Goal: Information Seeking & Learning: Understand process/instructions

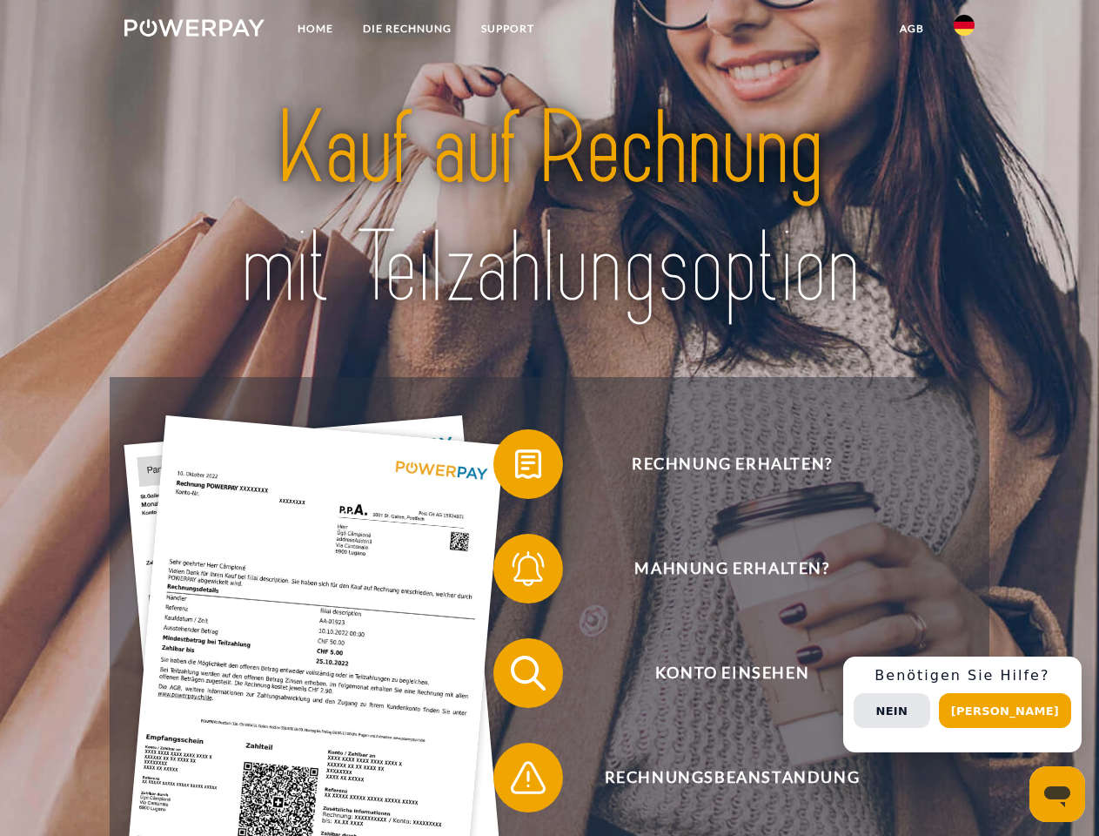
click at [194, 30] on img at bounding box center [194, 27] width 140 height 17
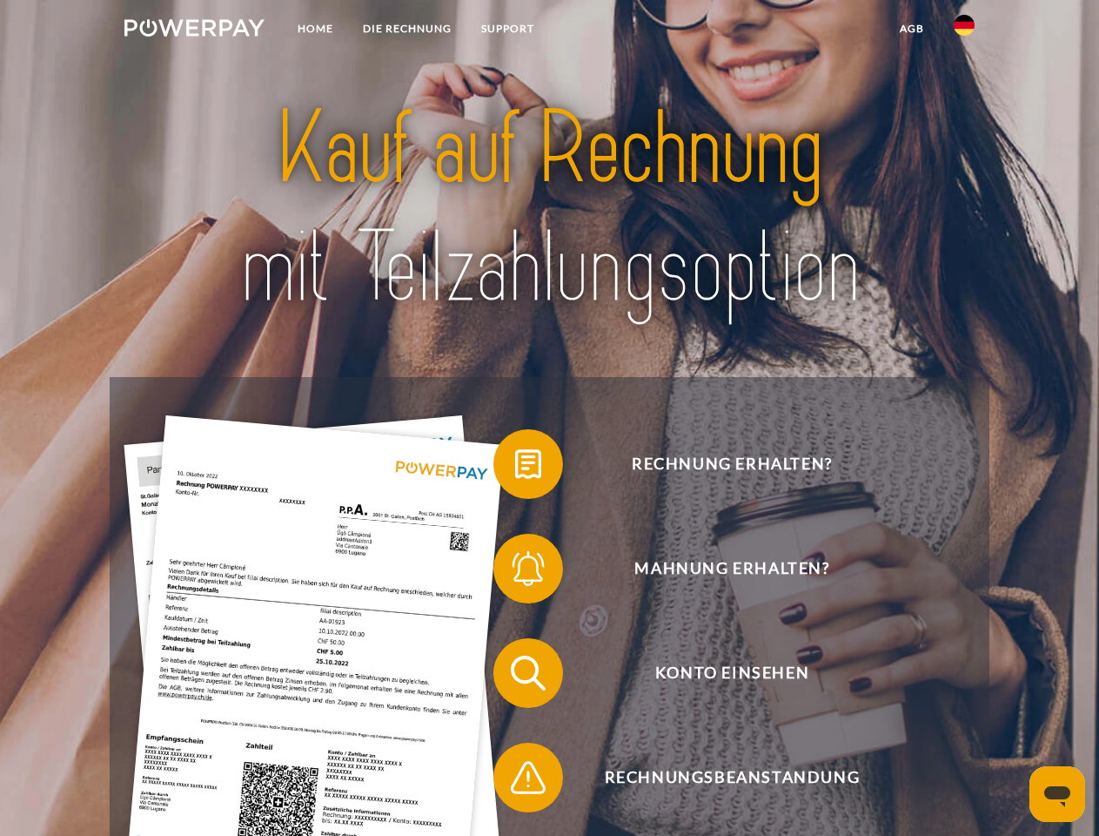
click at [965, 30] on img at bounding box center [964, 25] width 21 height 21
click at [911, 29] on link "agb" at bounding box center [912, 28] width 54 height 31
click at [515, 467] on span at bounding box center [502, 463] width 87 height 87
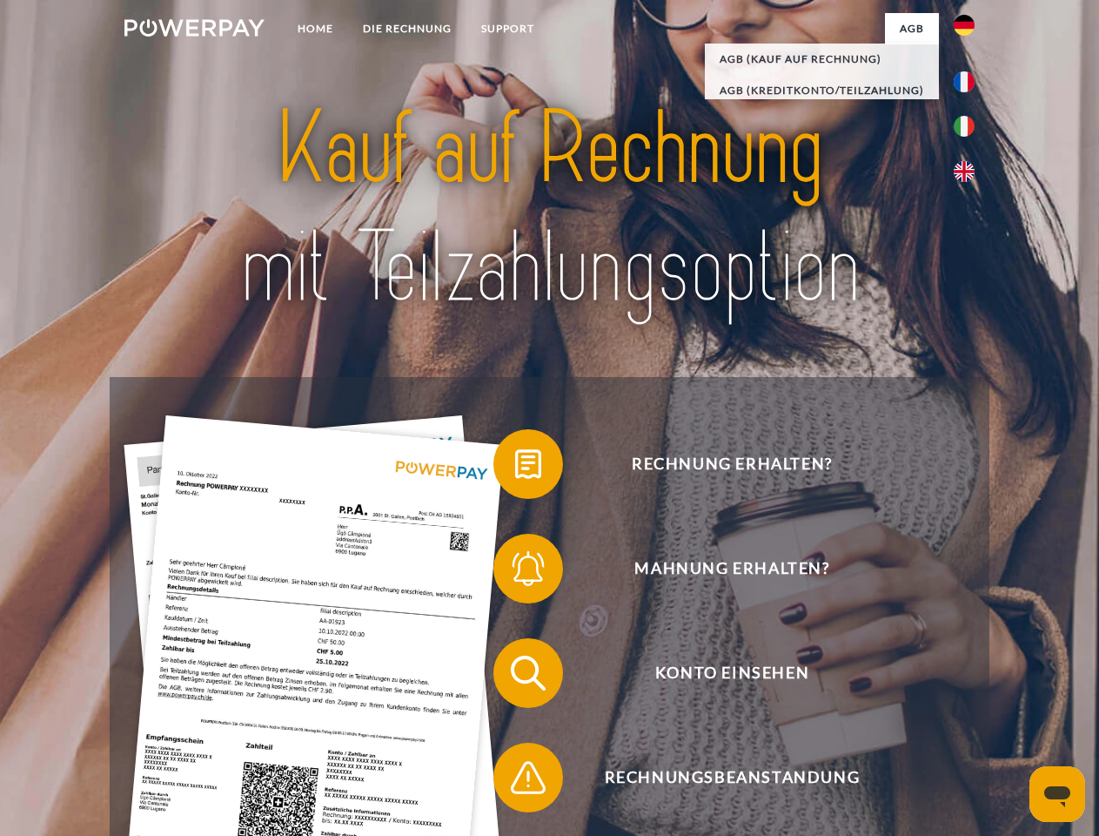
click at [515, 572] on span at bounding box center [502, 568] width 87 height 87
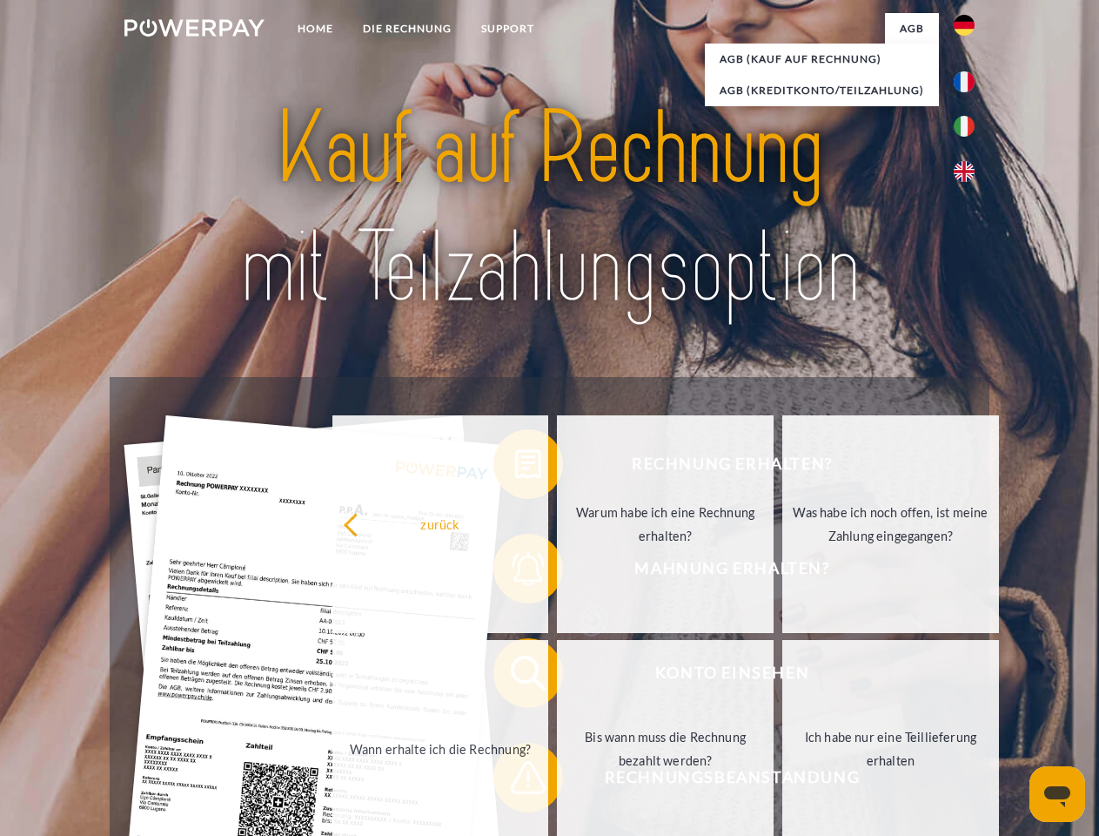
click at [557, 676] on link "Bis wann muss die Rechnung bezahlt werden?" at bounding box center [665, 749] width 217 height 218
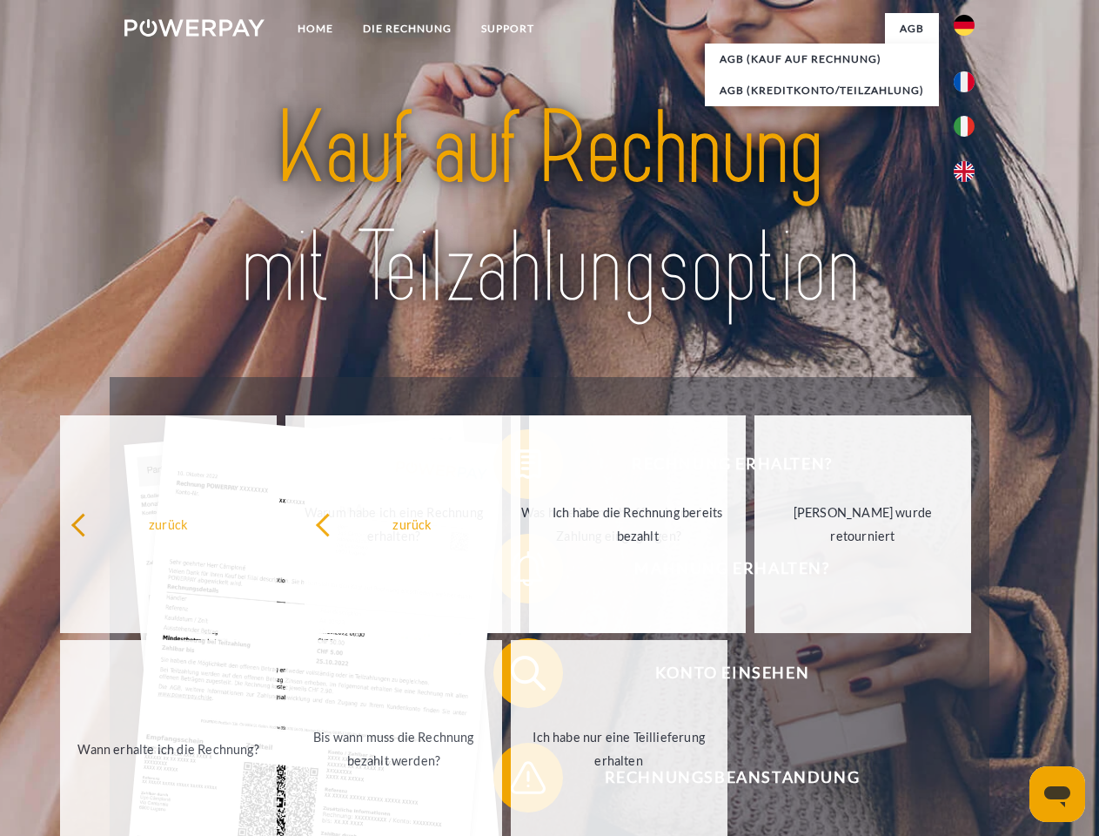
click at [515, 781] on span at bounding box center [502, 777] width 87 height 87
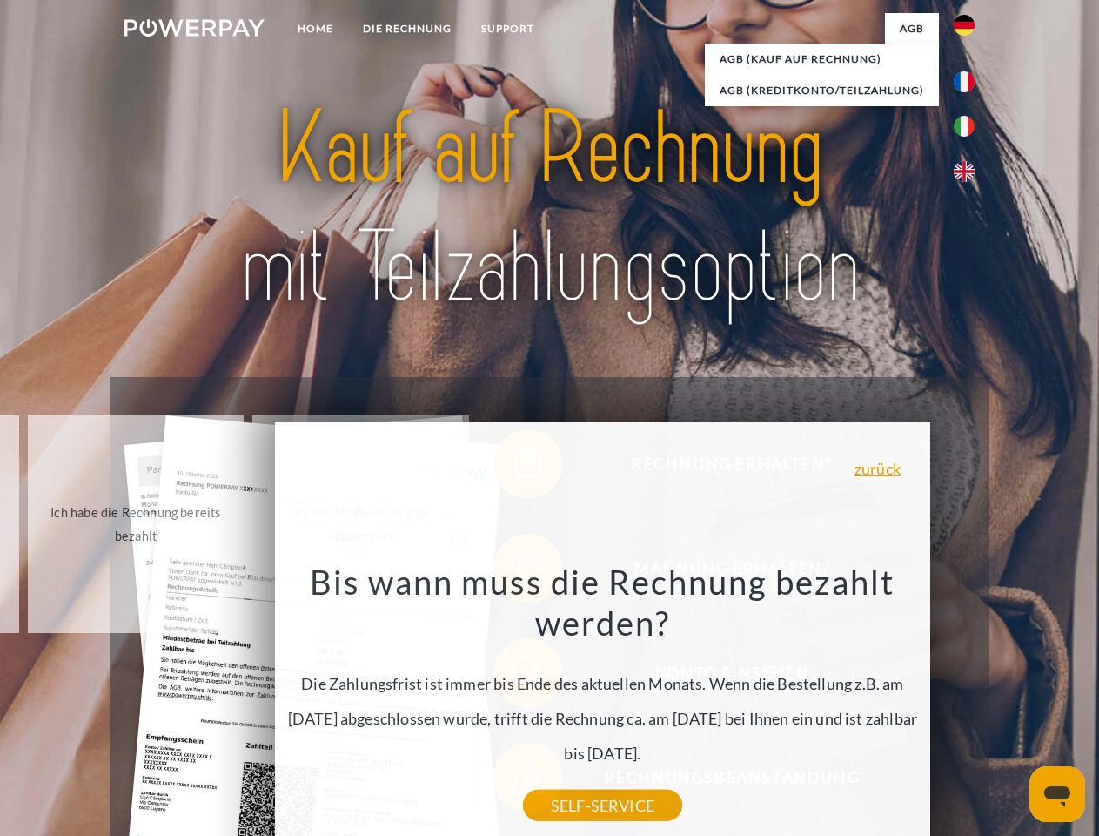
click at [969, 704] on div "Rechnung erhalten? Mahnung erhalten? Konto einsehen" at bounding box center [549, 725] width 879 height 696
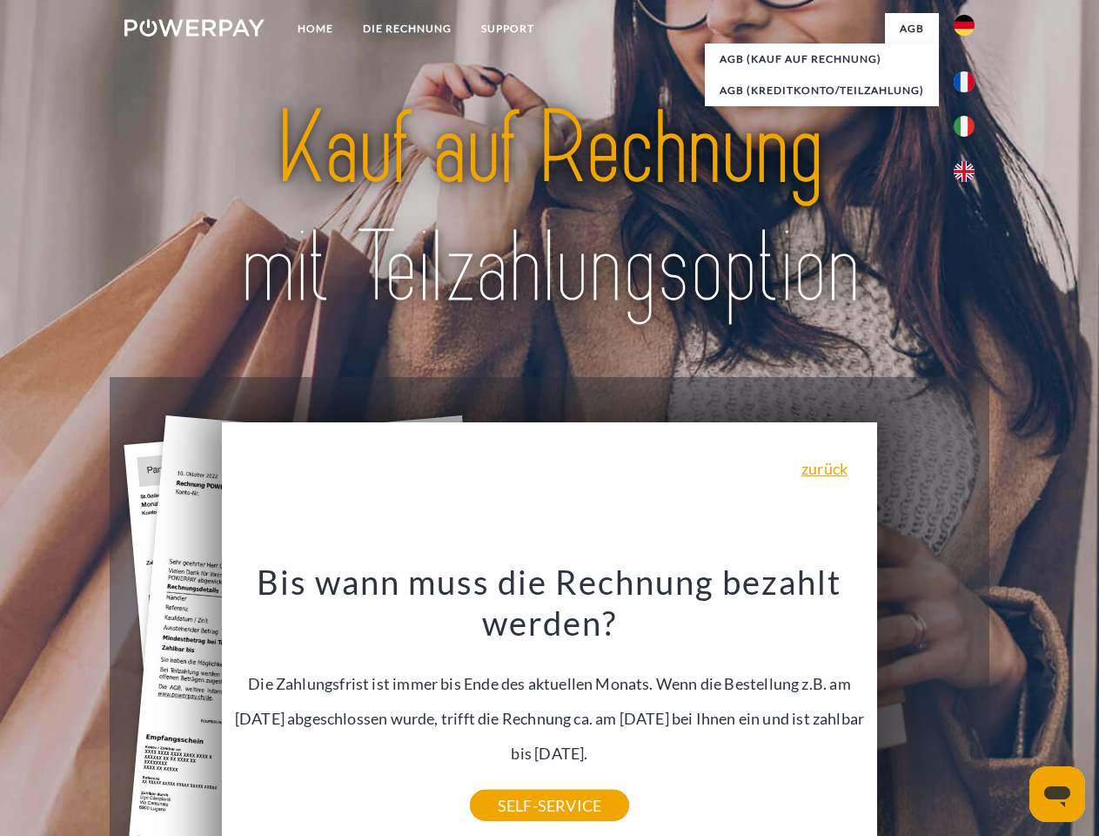
click at [926, 708] on span "Konto einsehen" at bounding box center [732, 673] width 427 height 70
click at [1012, 710] on header "Home DIE RECHNUNG SUPPORT" at bounding box center [549, 601] width 1099 height 1202
